Goal: Find specific page/section: Find specific page/section

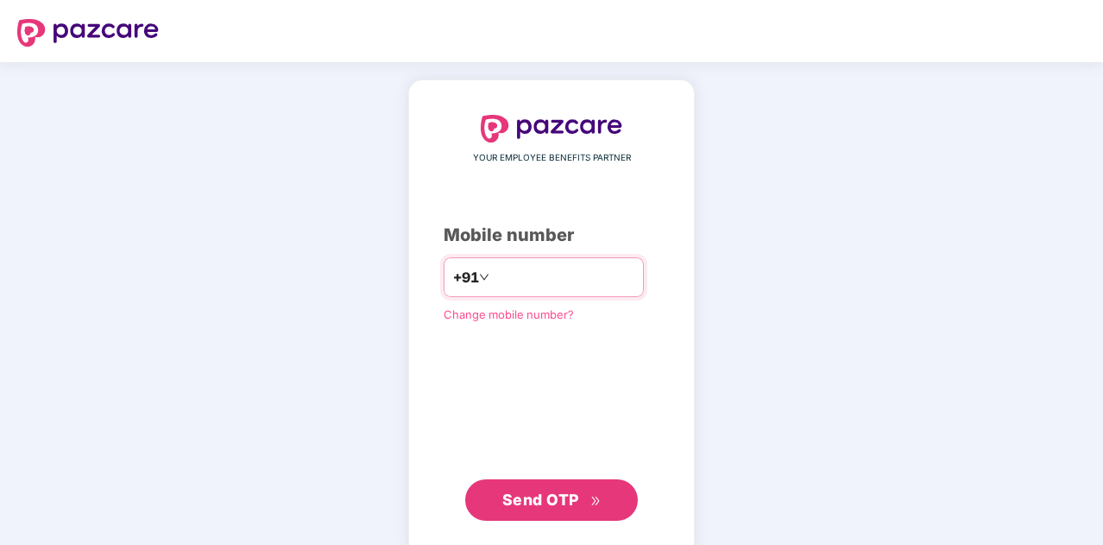
type input "**********"
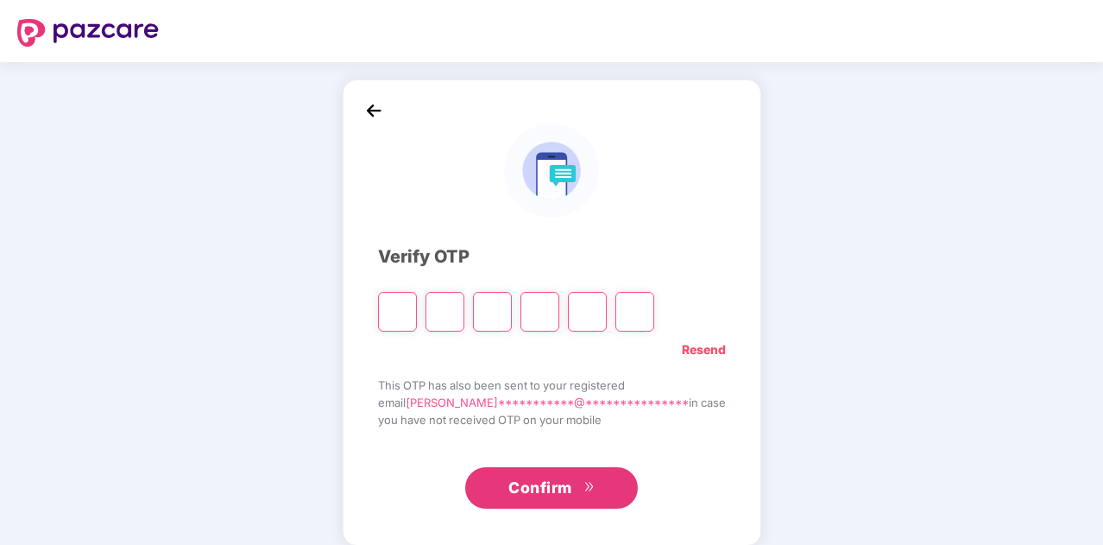
type input "*"
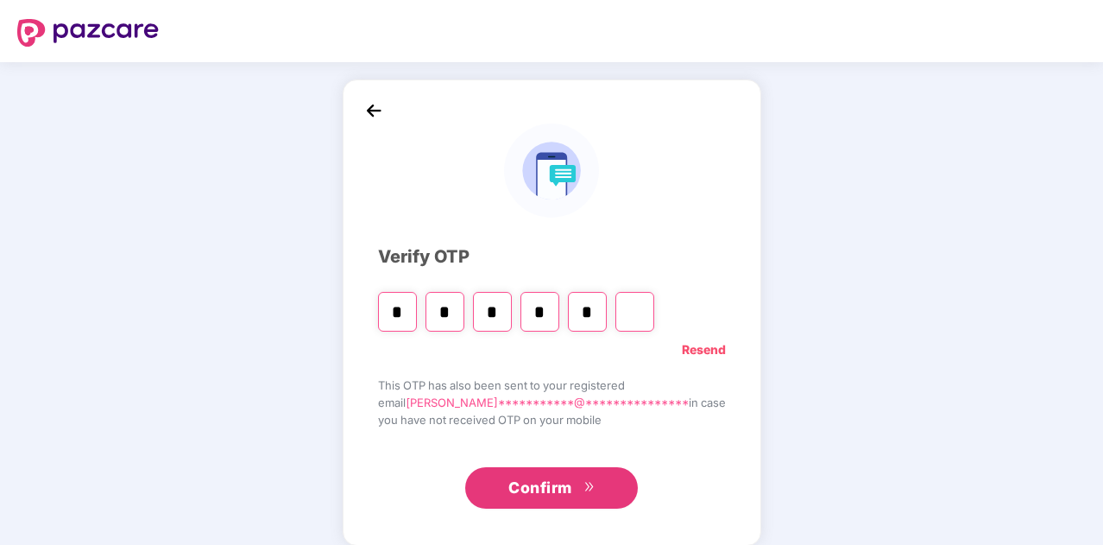
type input "*"
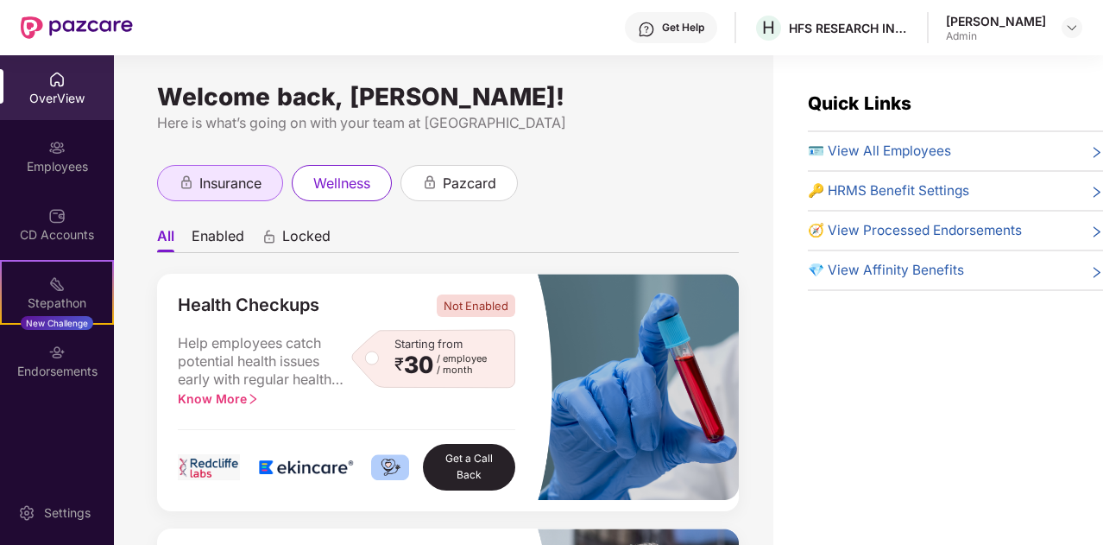
click at [213, 183] on span "insurance" at bounding box center [230, 184] width 62 height 22
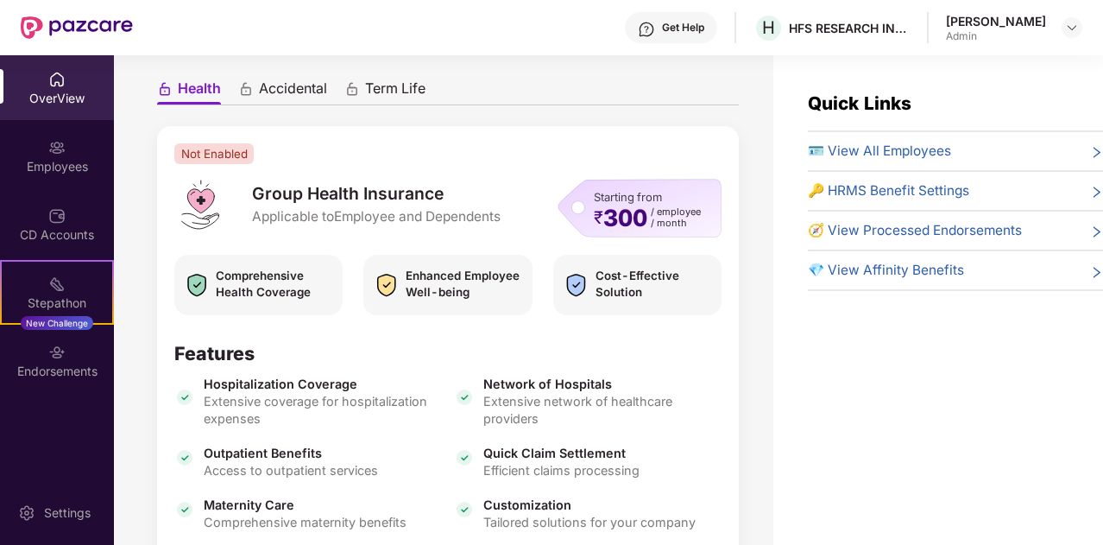
scroll to position [148, 0]
click at [379, 89] on span "Term Life" at bounding box center [395, 91] width 60 height 25
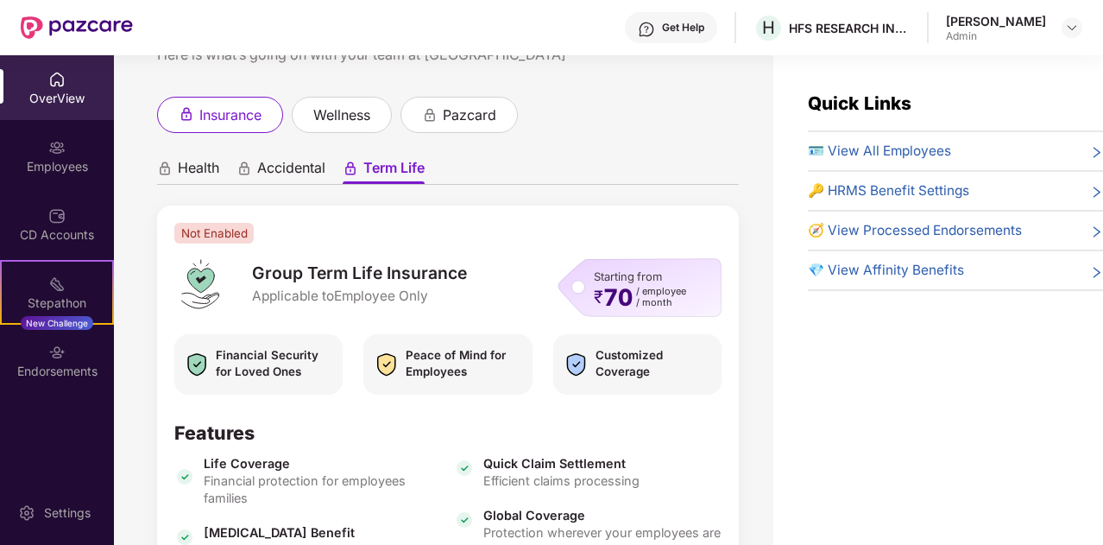
scroll to position [67, 0]
click at [186, 170] on span "Health" at bounding box center [198, 172] width 41 height 25
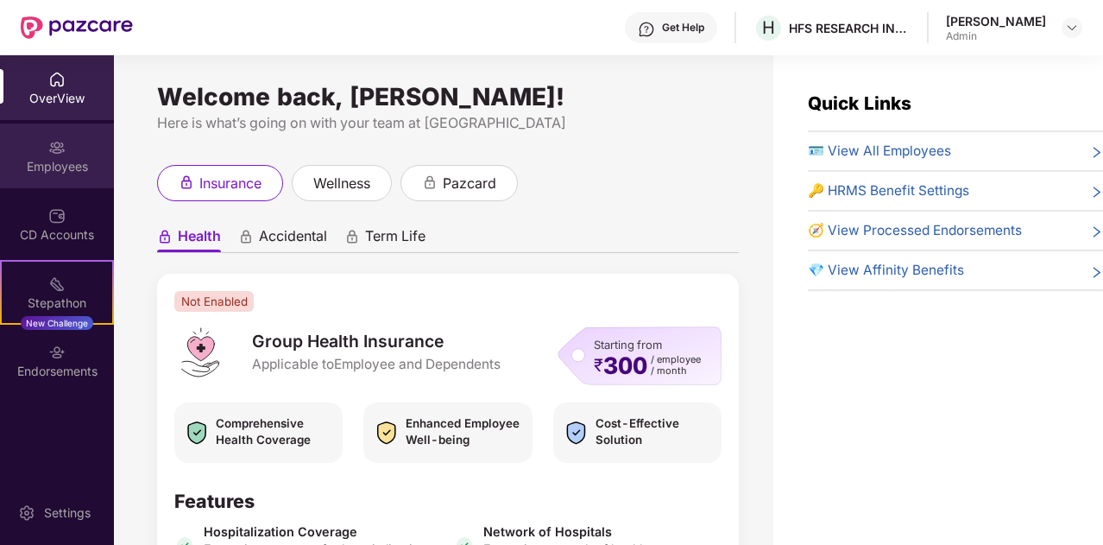
click at [50, 175] on div "Employees" at bounding box center [57, 155] width 114 height 65
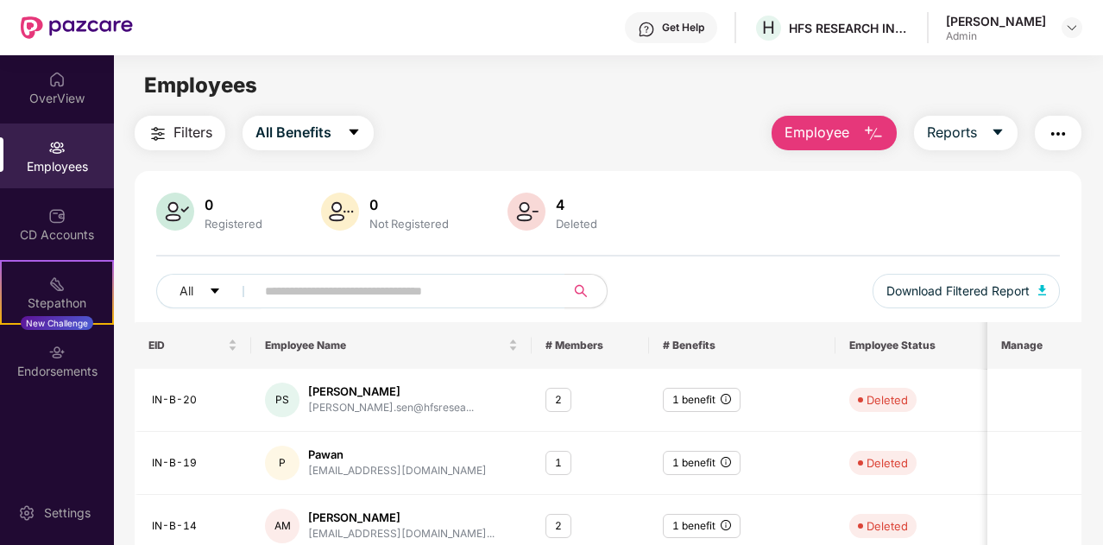
click at [557, 87] on div "Employees" at bounding box center [608, 85] width 988 height 33
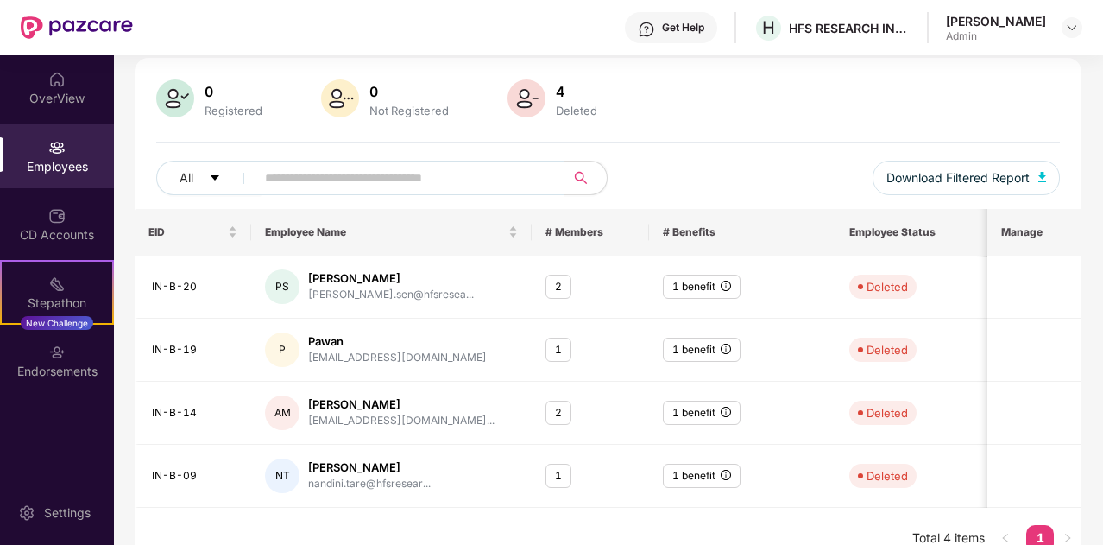
scroll to position [114, 0]
click at [200, 173] on button "All" at bounding box center [208, 177] width 105 height 35
click at [221, 111] on div "Registered" at bounding box center [233, 110] width 65 height 14
click at [60, 108] on div "OverView" at bounding box center [57, 87] width 114 height 65
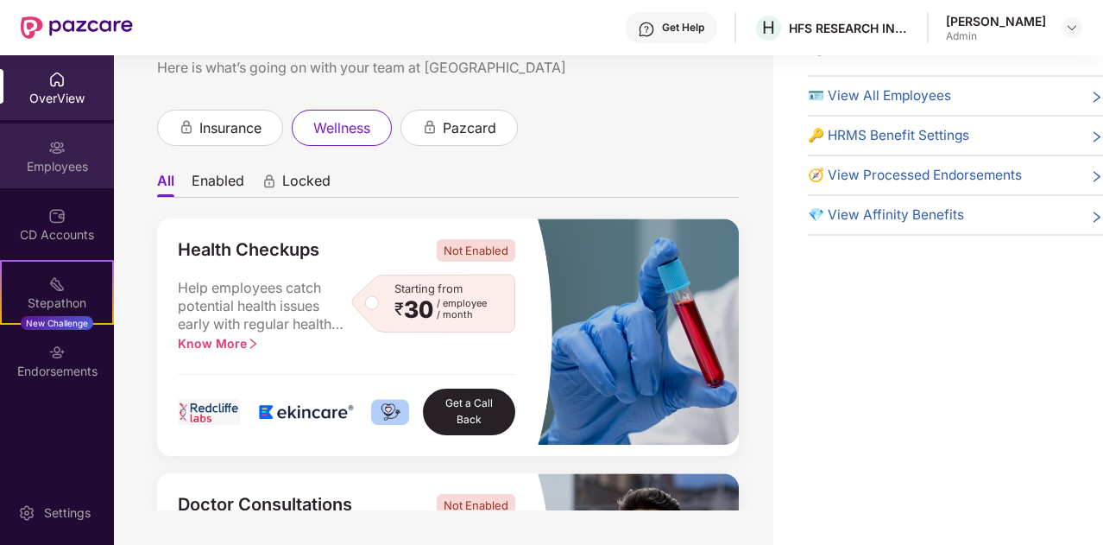
click at [71, 160] on div "Employees" at bounding box center [57, 166] width 114 height 17
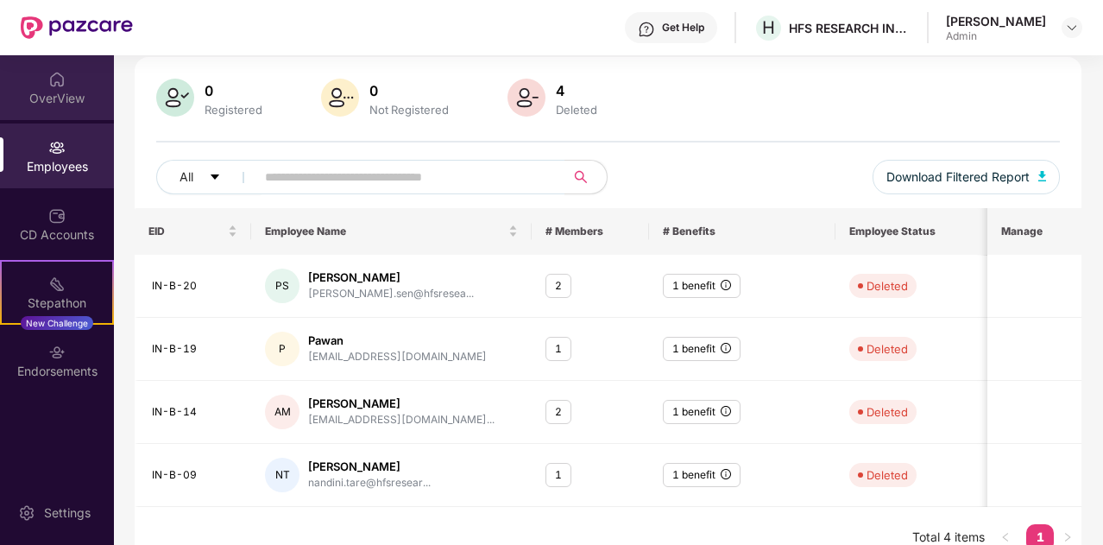
click at [79, 90] on div "OverView" at bounding box center [57, 98] width 114 height 17
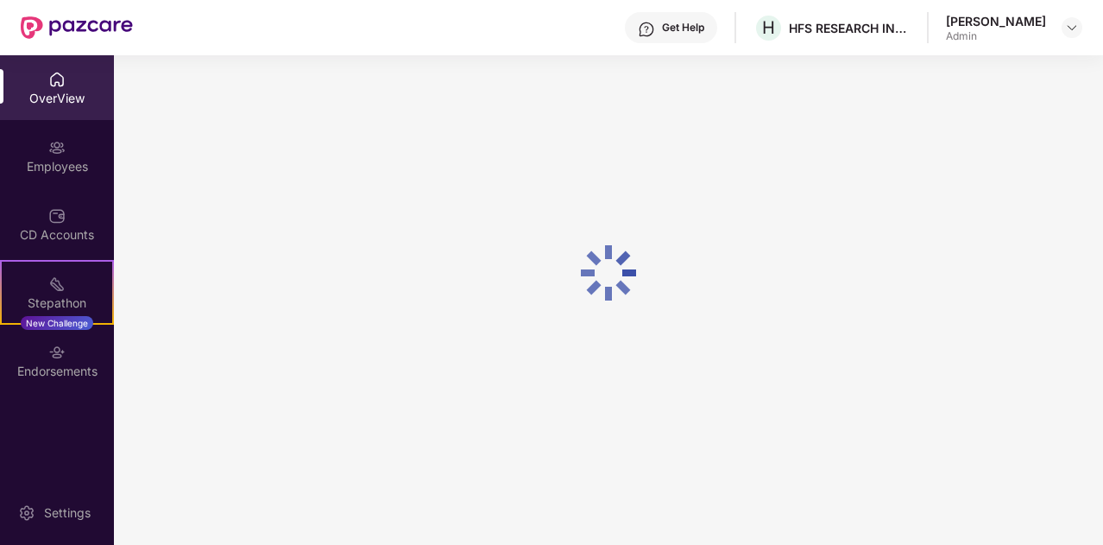
scroll to position [55, 0]
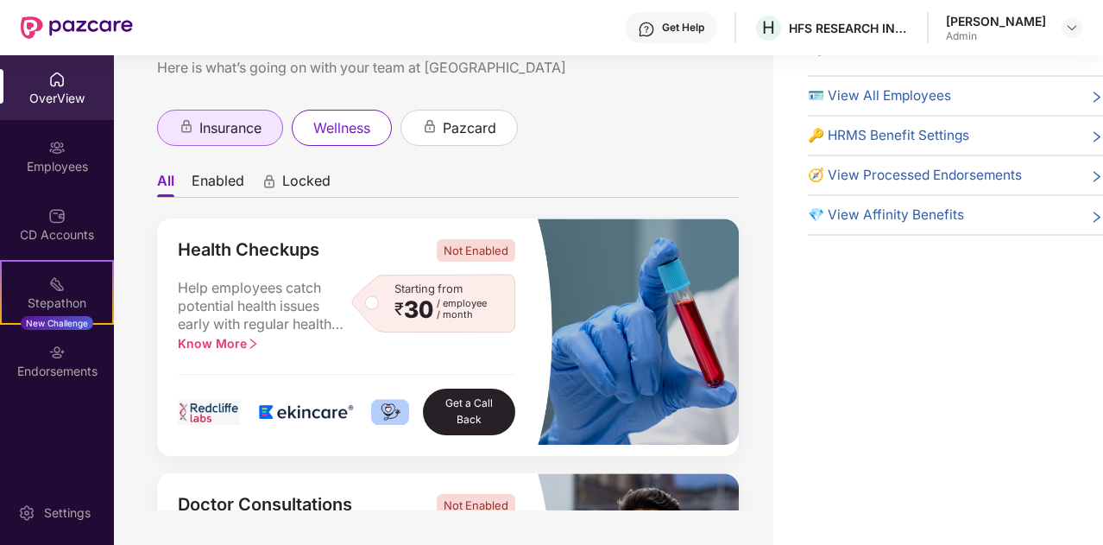
click at [218, 127] on span "insurance" at bounding box center [230, 128] width 62 height 22
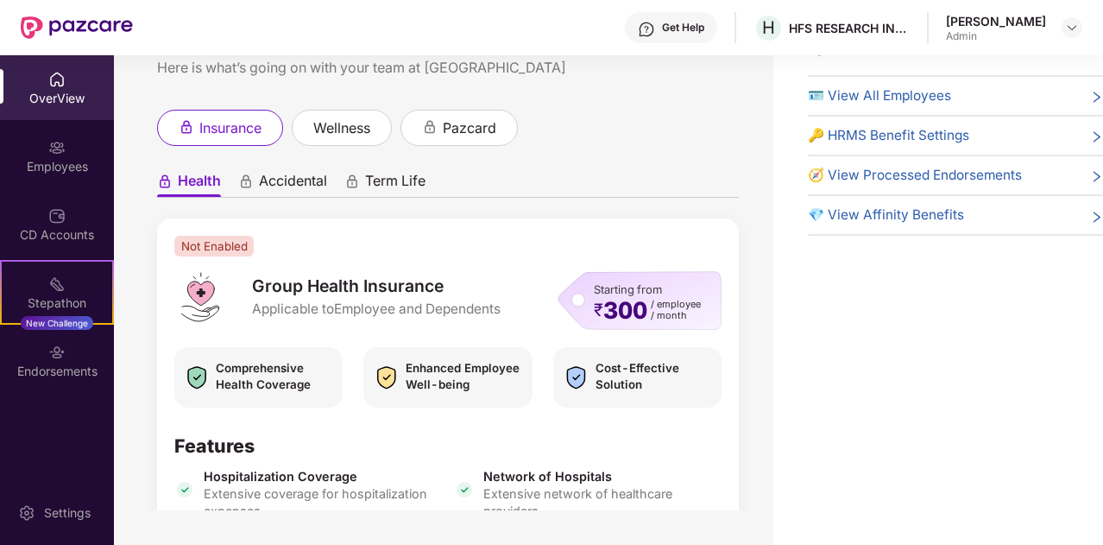
click at [43, 90] on div "OverView" at bounding box center [57, 98] width 114 height 17
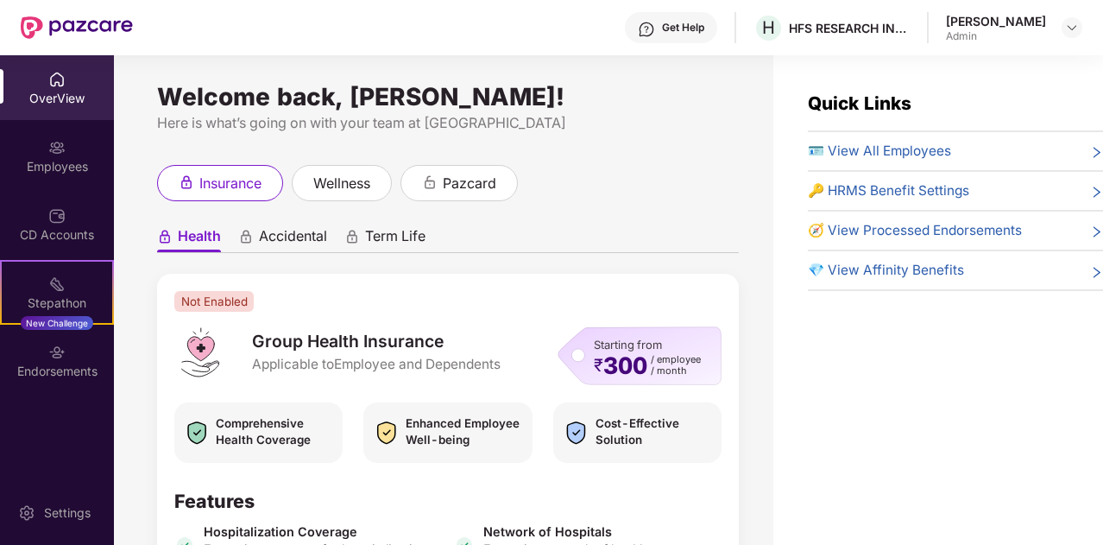
click at [297, 246] on span "Accidental" at bounding box center [293, 239] width 68 height 25
